Goal: Information Seeking & Learning: Learn about a topic

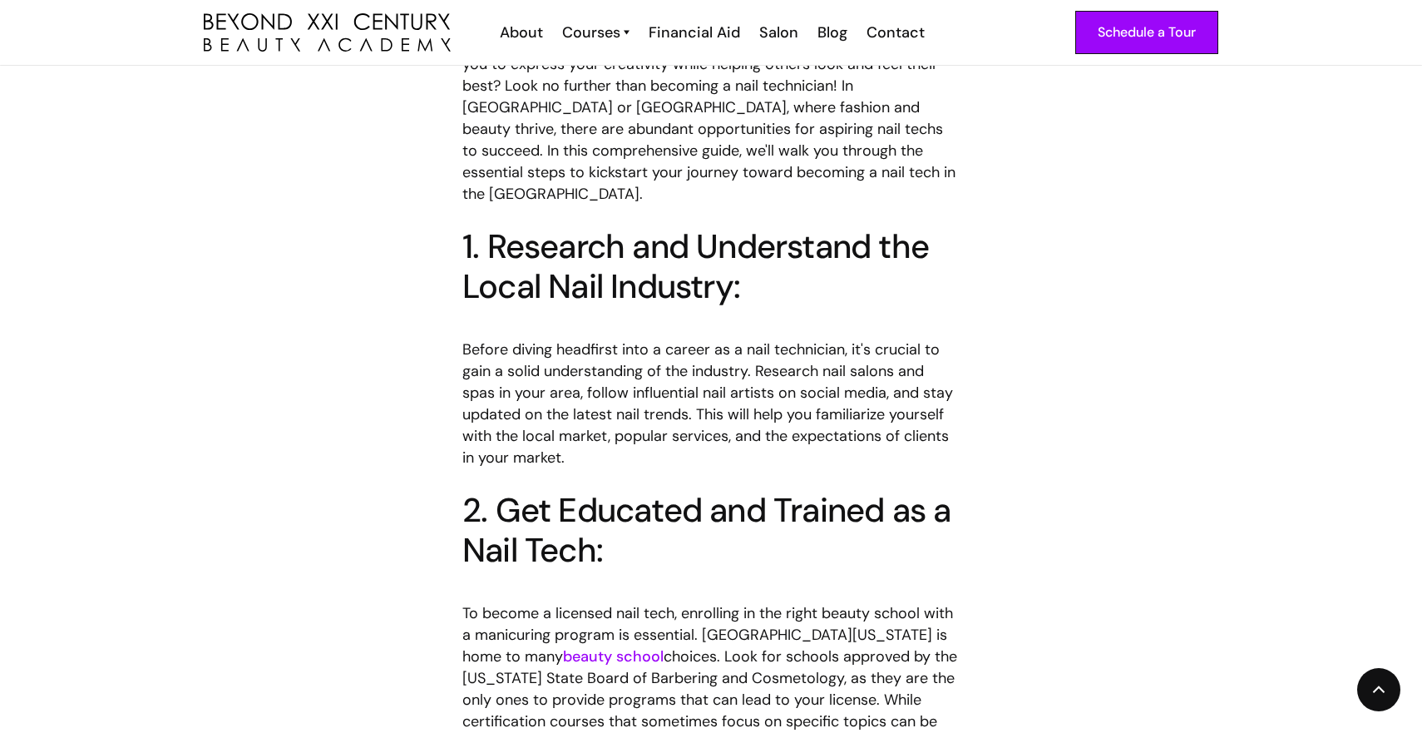
scroll to position [930, 0]
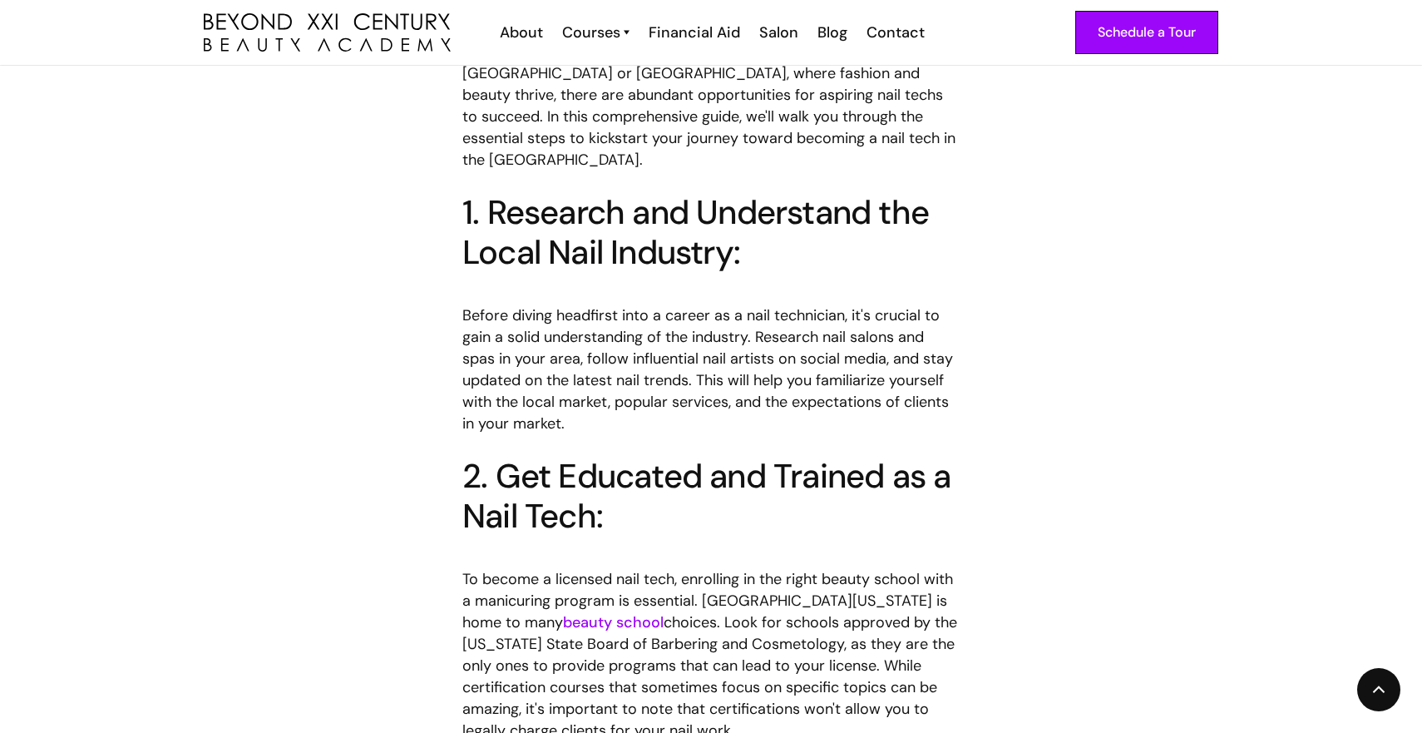
click at [563, 612] on link "beauty school" at bounding box center [613, 622] width 101 height 20
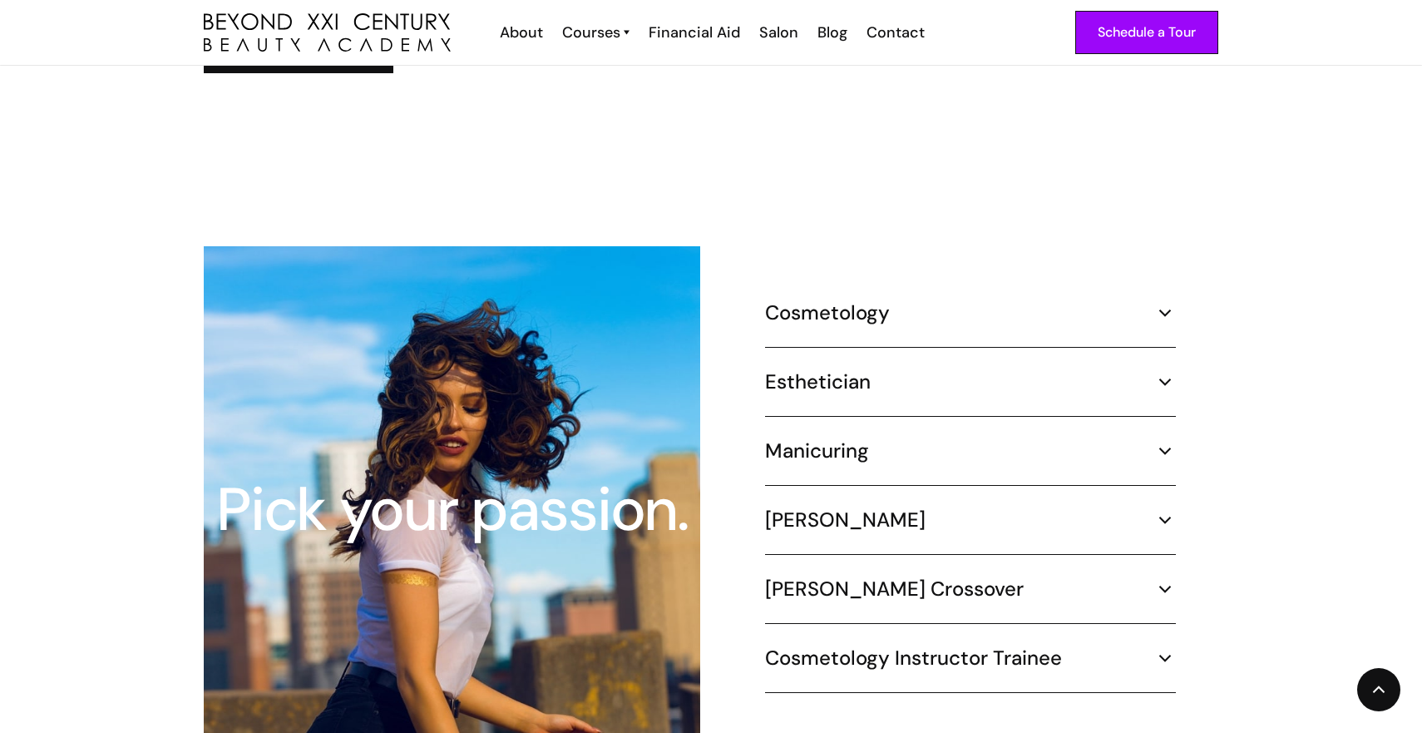
scroll to position [1409, 0]
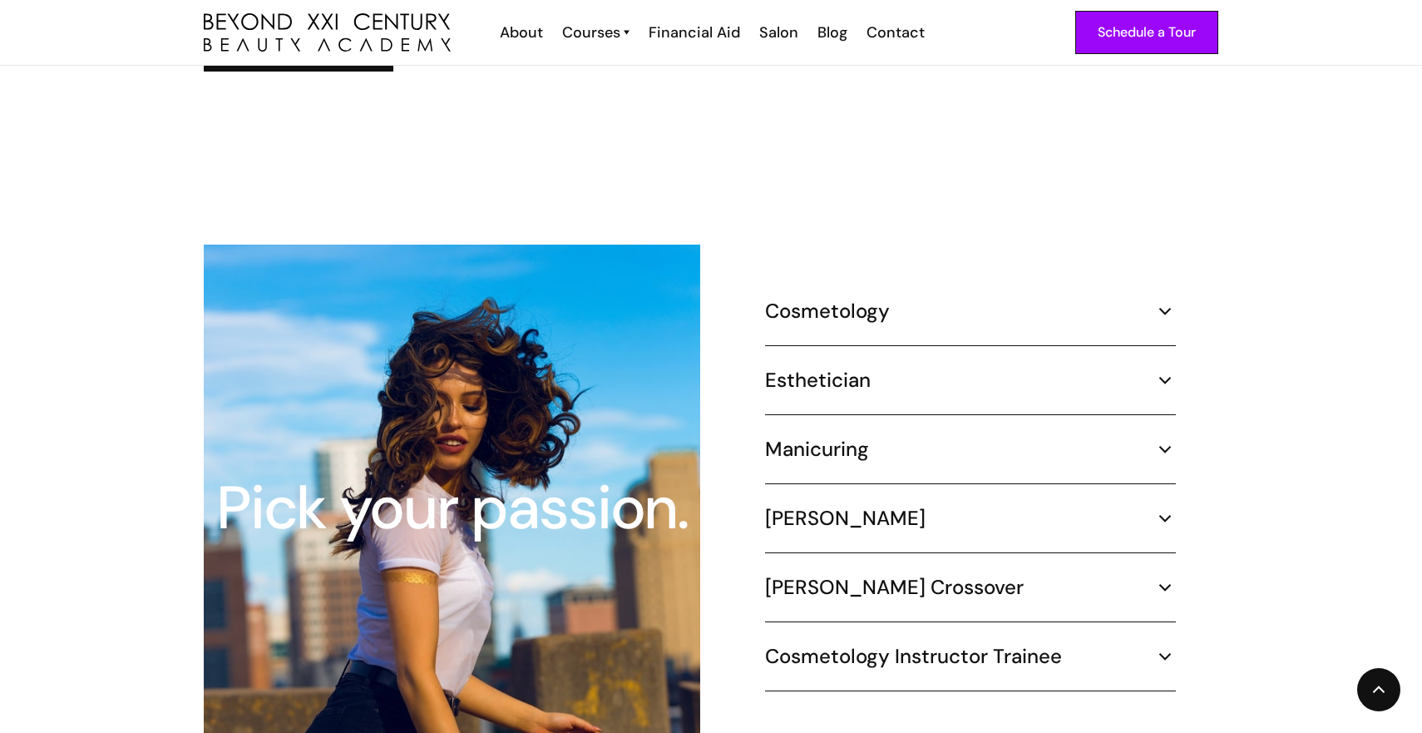
click at [911, 437] on div "Manicuring" at bounding box center [970, 449] width 411 height 25
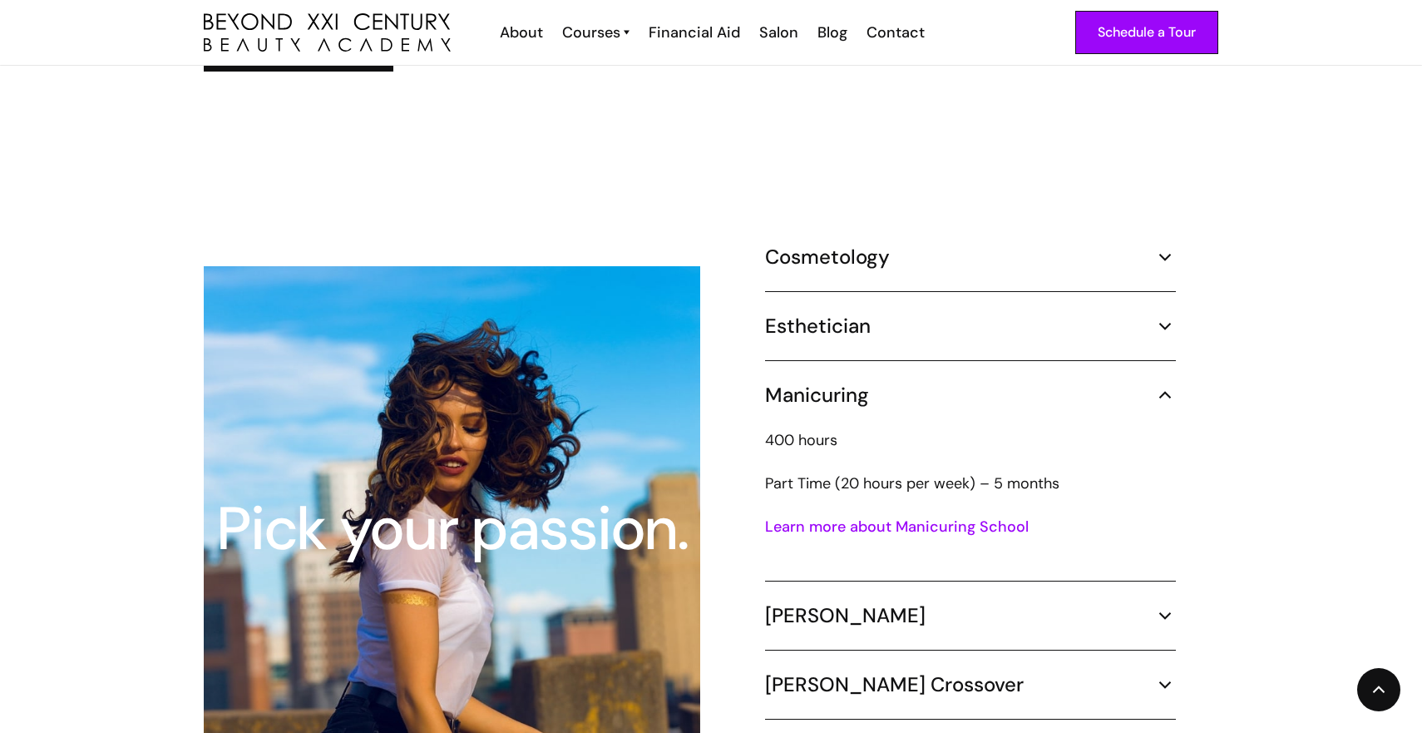
click at [931, 516] on link "Learn more about Manicuring School" at bounding box center [897, 526] width 264 height 20
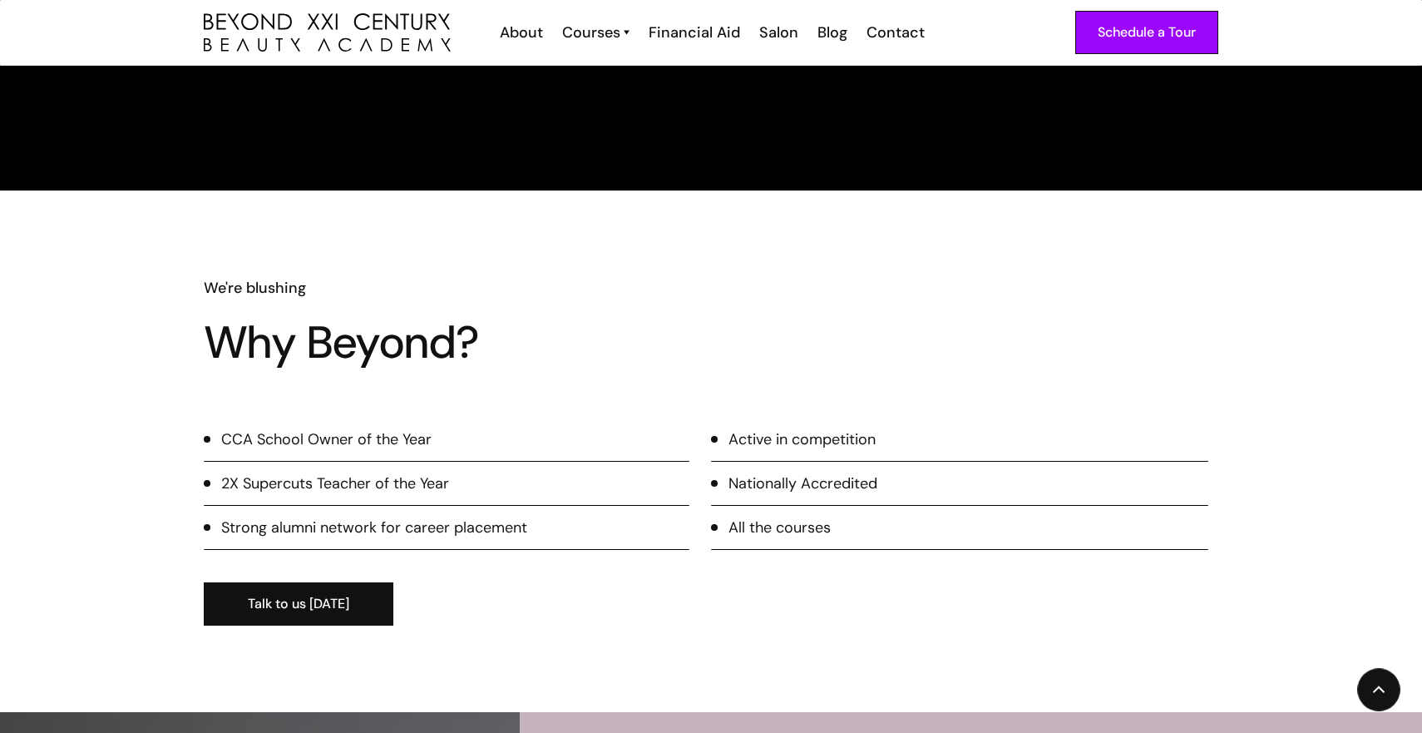
scroll to position [1969, 0]
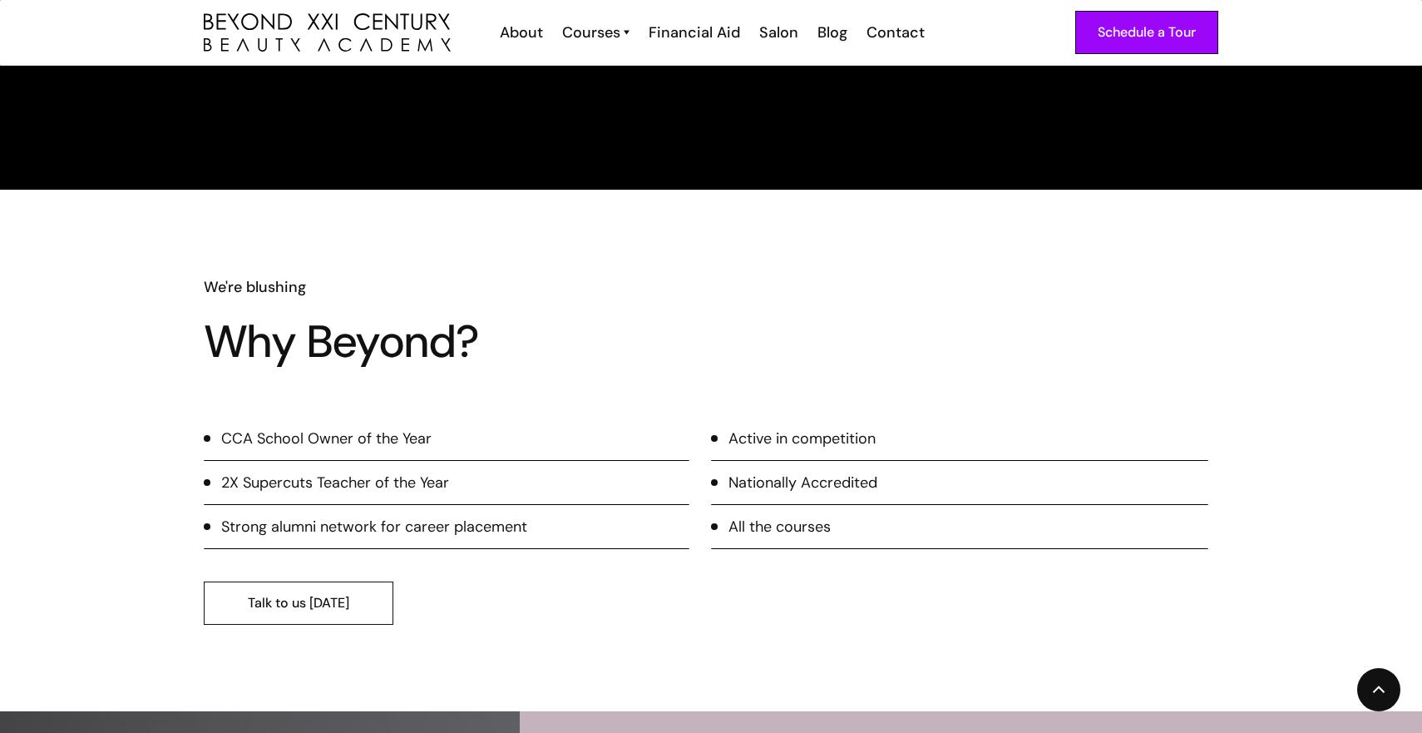
click at [328, 590] on link "Talk to us [DATE]" at bounding box center [299, 602] width 190 height 43
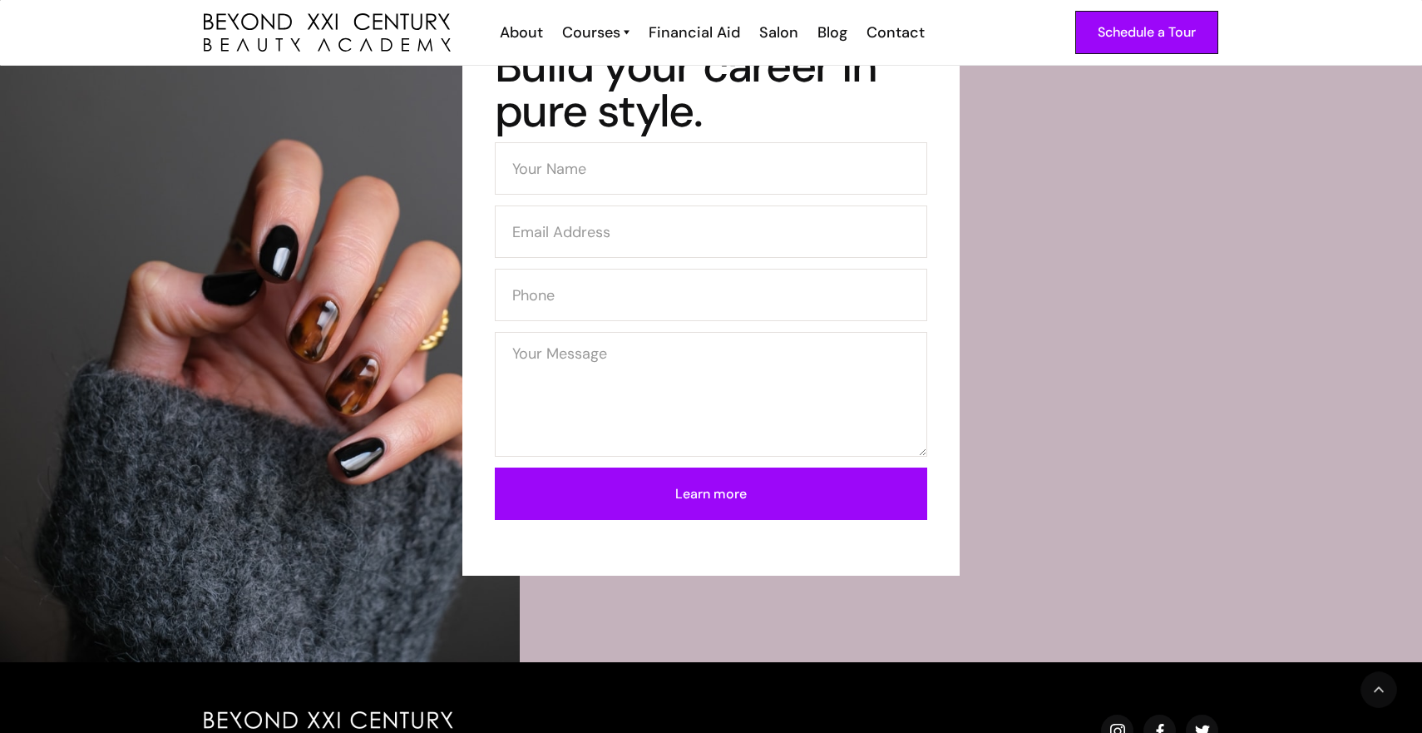
scroll to position [2817, 0]
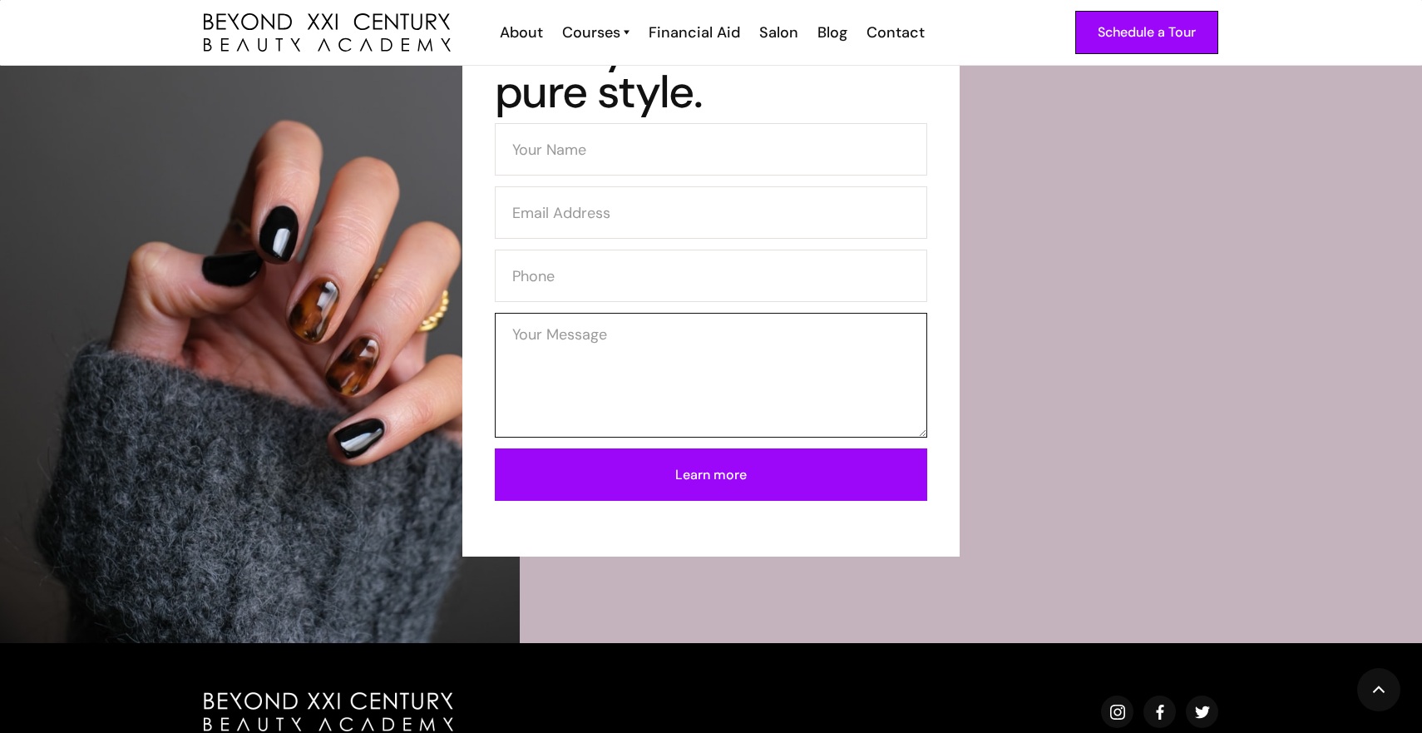
click at [551, 316] on textarea "Contact Form (Mani-lower))" at bounding box center [711, 375] width 432 height 125
click at [546, 280] on input "Contact Form (Mani-lower))" at bounding box center [711, 275] width 432 height 52
click at [414, 391] on div "Style + Substance Build your career in pure style. Learn more Thank you! Your s…" at bounding box center [711, 252] width 1058 height 607
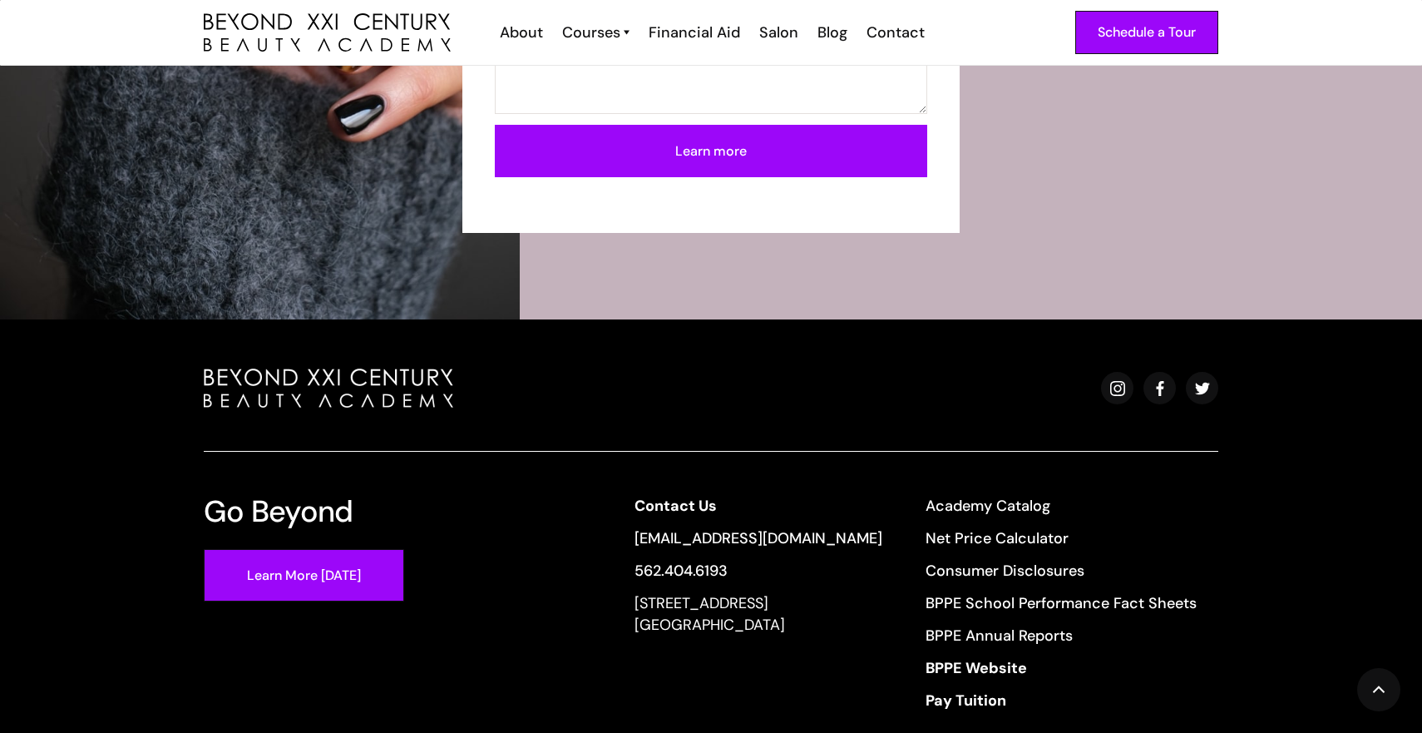
scroll to position [3284, 0]
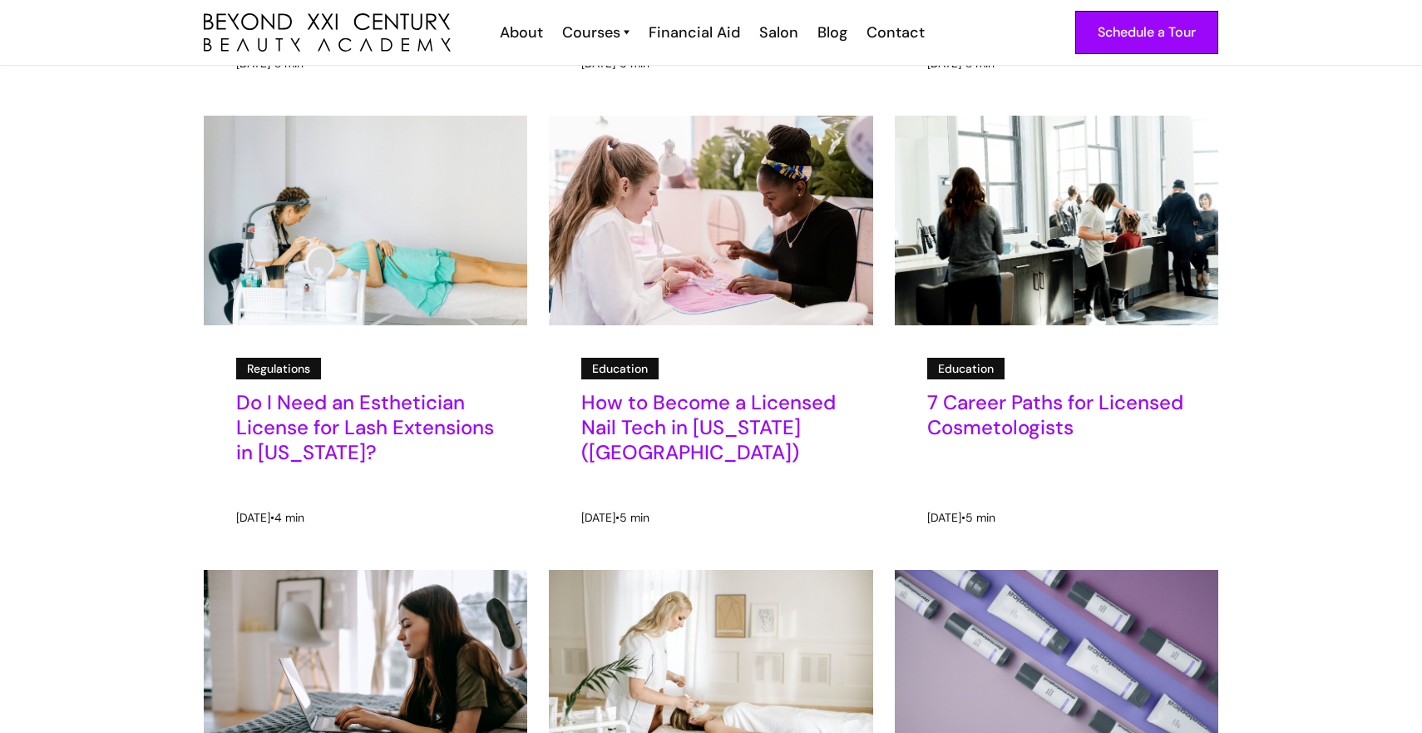
scroll to position [1067, 0]
